Goal: Task Accomplishment & Management: Use online tool/utility

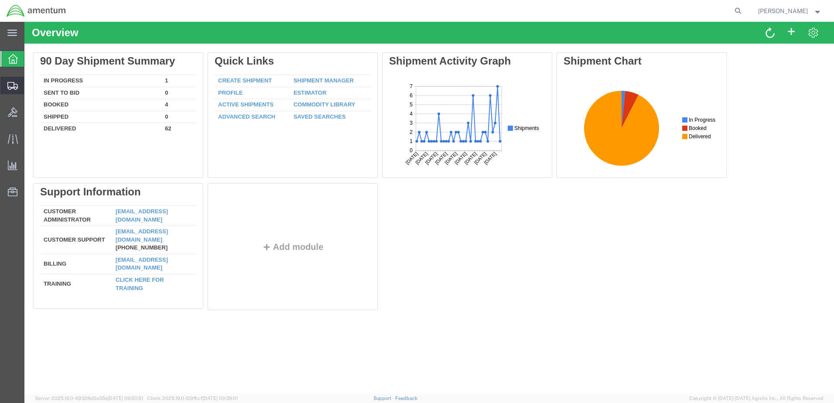
click at [10, 91] on div at bounding box center [12, 85] width 24 height 17
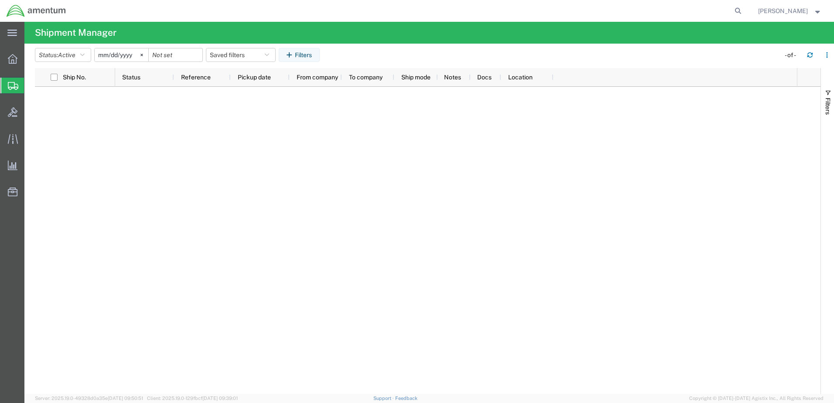
click at [0, 0] on span "Shipment Manager" at bounding box center [0, 0] width 0 height 0
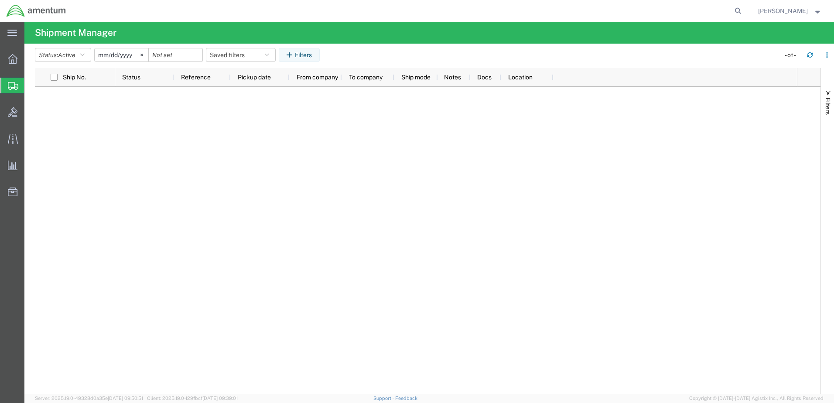
click at [31, 89] on span "Shipments" at bounding box center [27, 85] width 7 height 17
click at [8, 61] on icon at bounding box center [13, 59] width 10 height 10
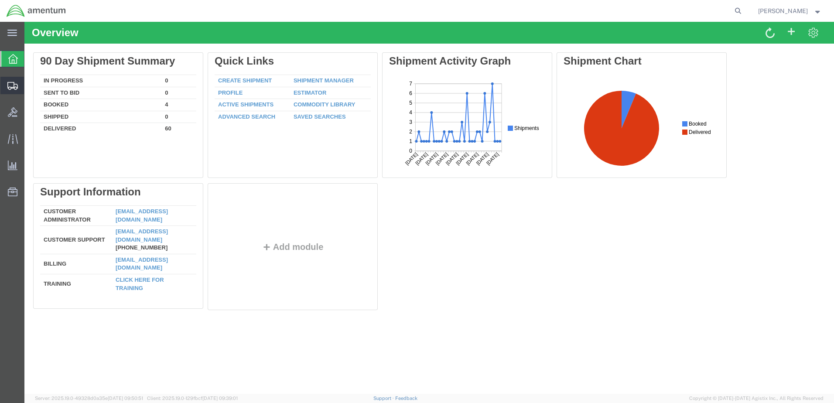
click at [0, 0] on span "Shipment Manager" at bounding box center [0, 0] width 0 height 0
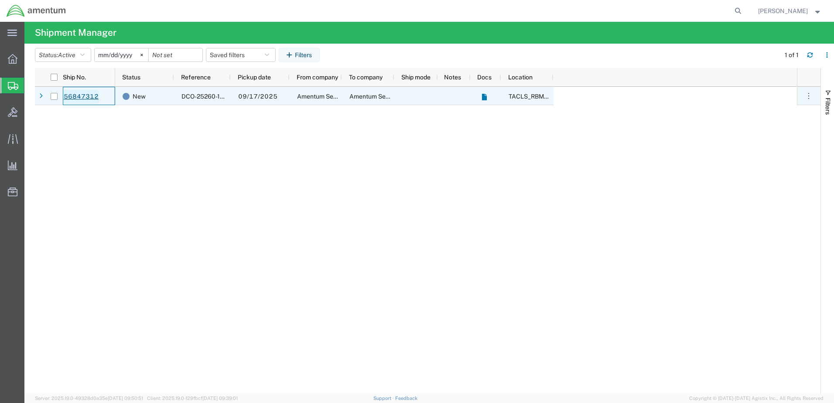
click at [88, 98] on link "56847312" at bounding box center [81, 97] width 36 height 14
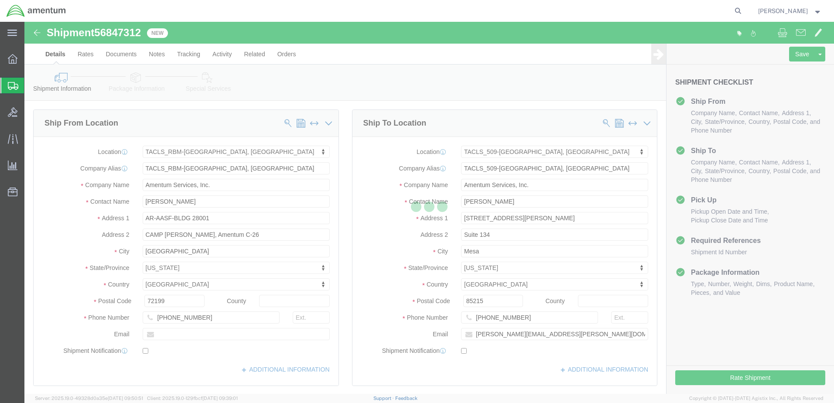
select select "44371"
select select "42689"
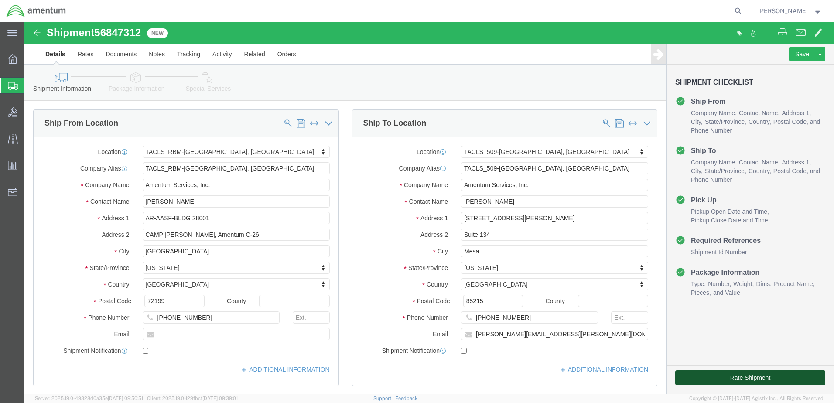
click button "Rate Shipment"
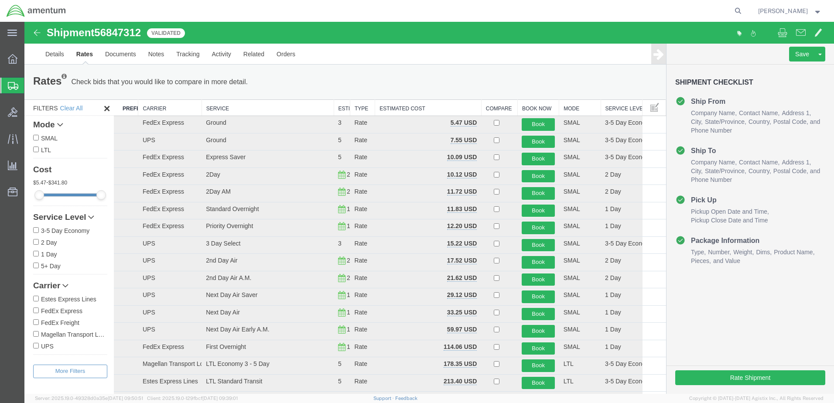
click at [38, 309] on input "FedEx Express" at bounding box center [36, 311] width 6 height 6
checkbox input "true"
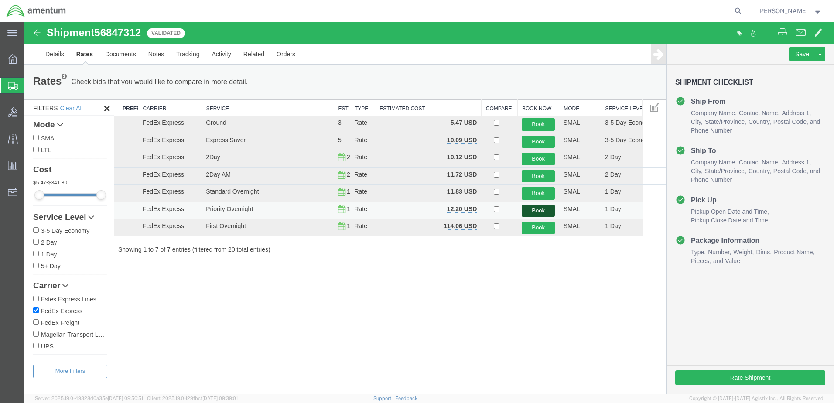
click at [530, 213] on button "Book" at bounding box center [538, 211] width 33 height 13
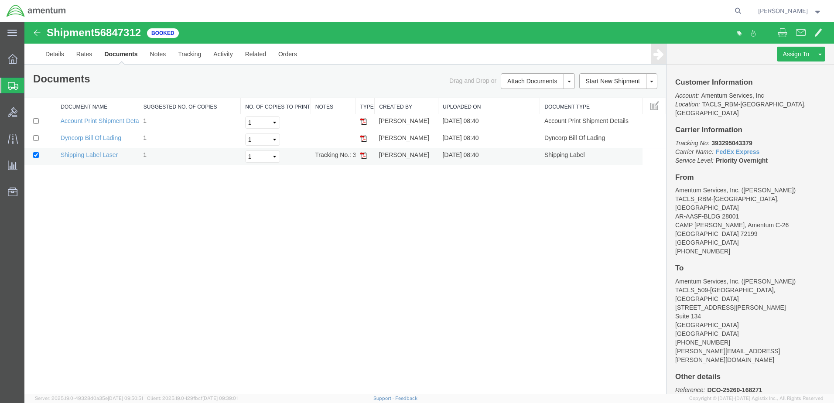
click at [83, 160] on td "Shipping Label Laser" at bounding box center [97, 156] width 83 height 17
click at [339, 158] on td "Tracking No.: 393295043379" at bounding box center [333, 156] width 45 height 17
click at [100, 154] on link "Shipping Label Laser" at bounding box center [90, 154] width 58 height 7
